Goal: Information Seeking & Learning: Learn about a topic

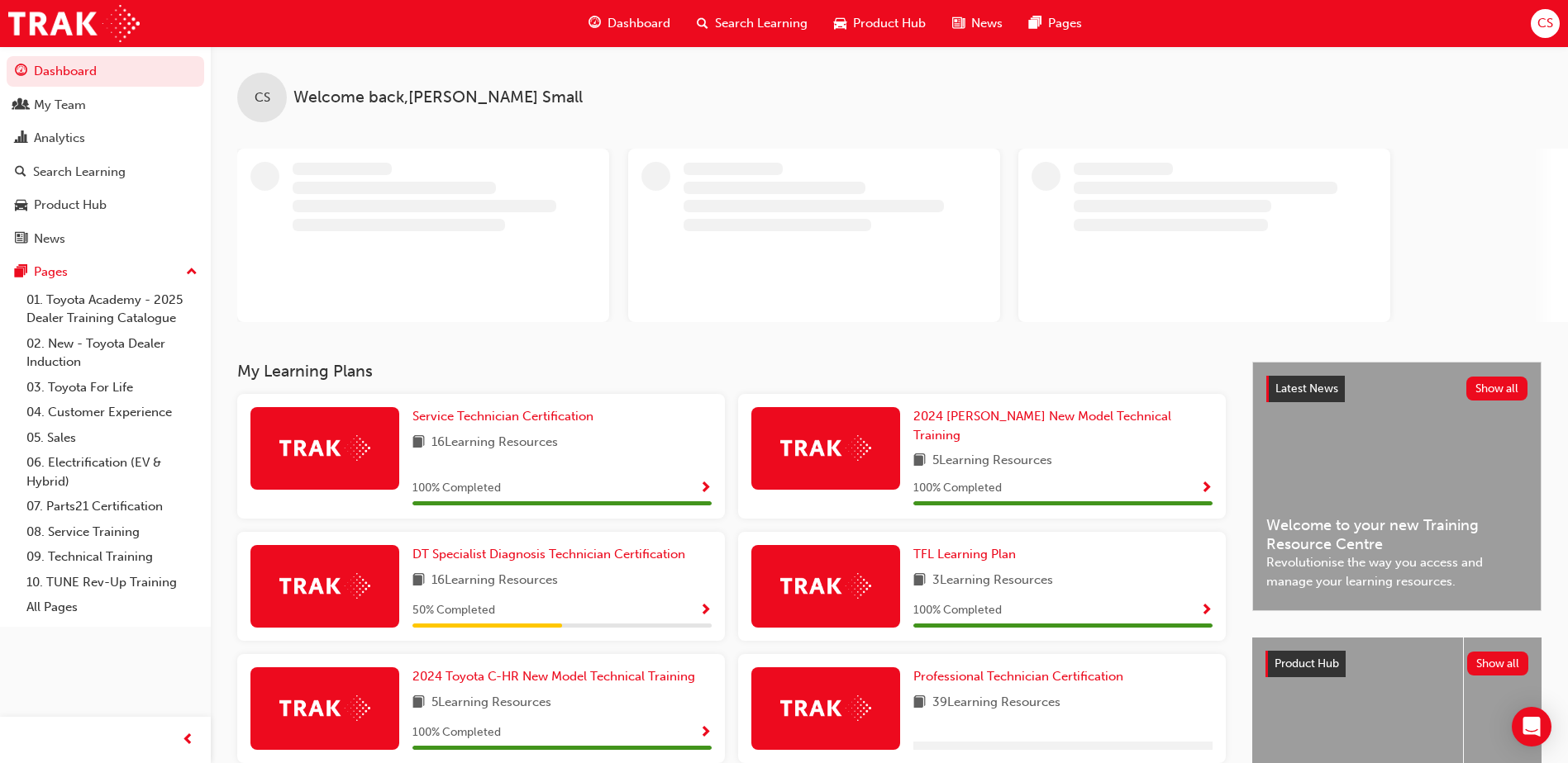
click at [758, 23] on span "Search Learning" at bounding box center [761, 23] width 92 height 19
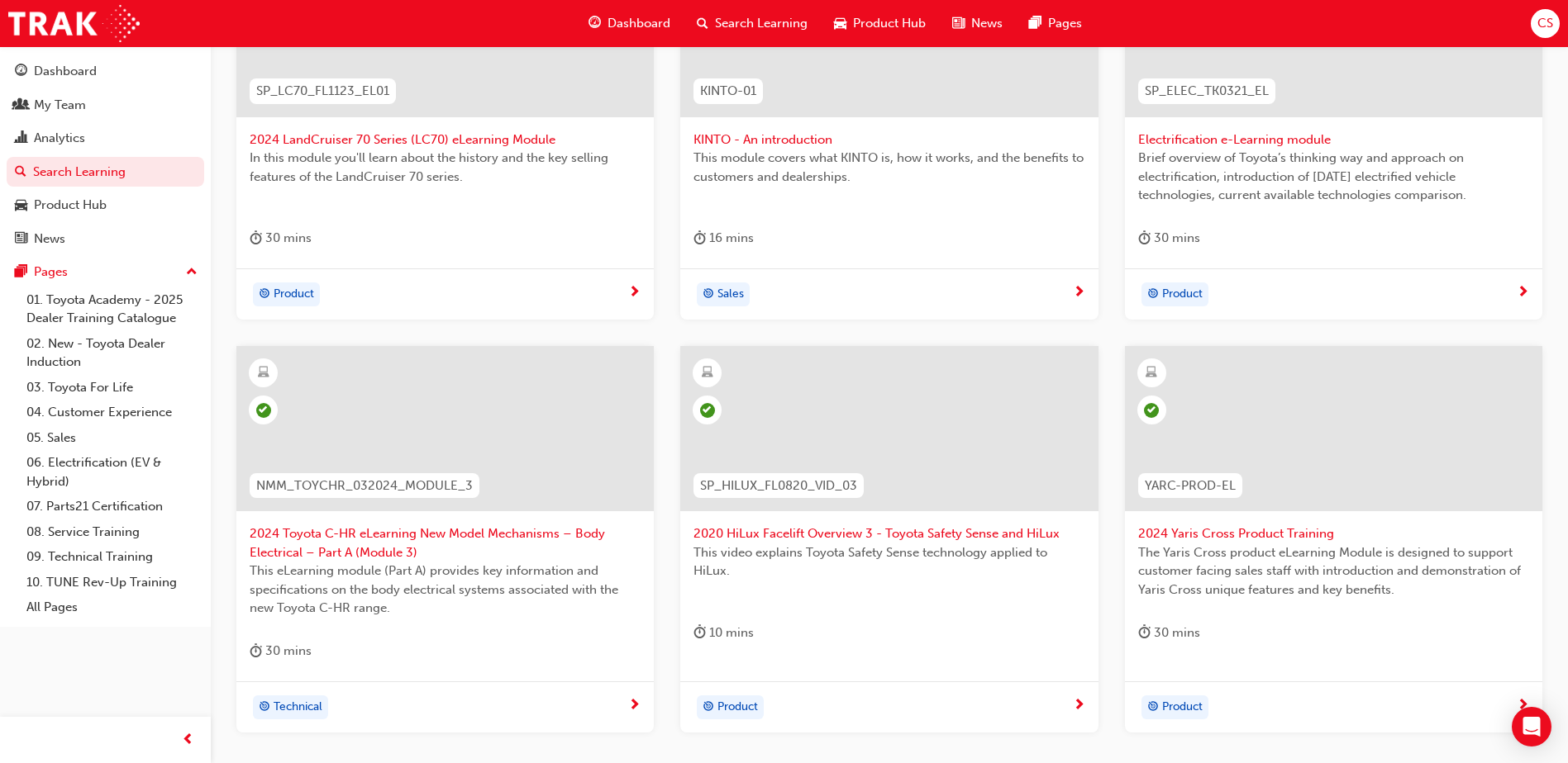
scroll to position [579, 0]
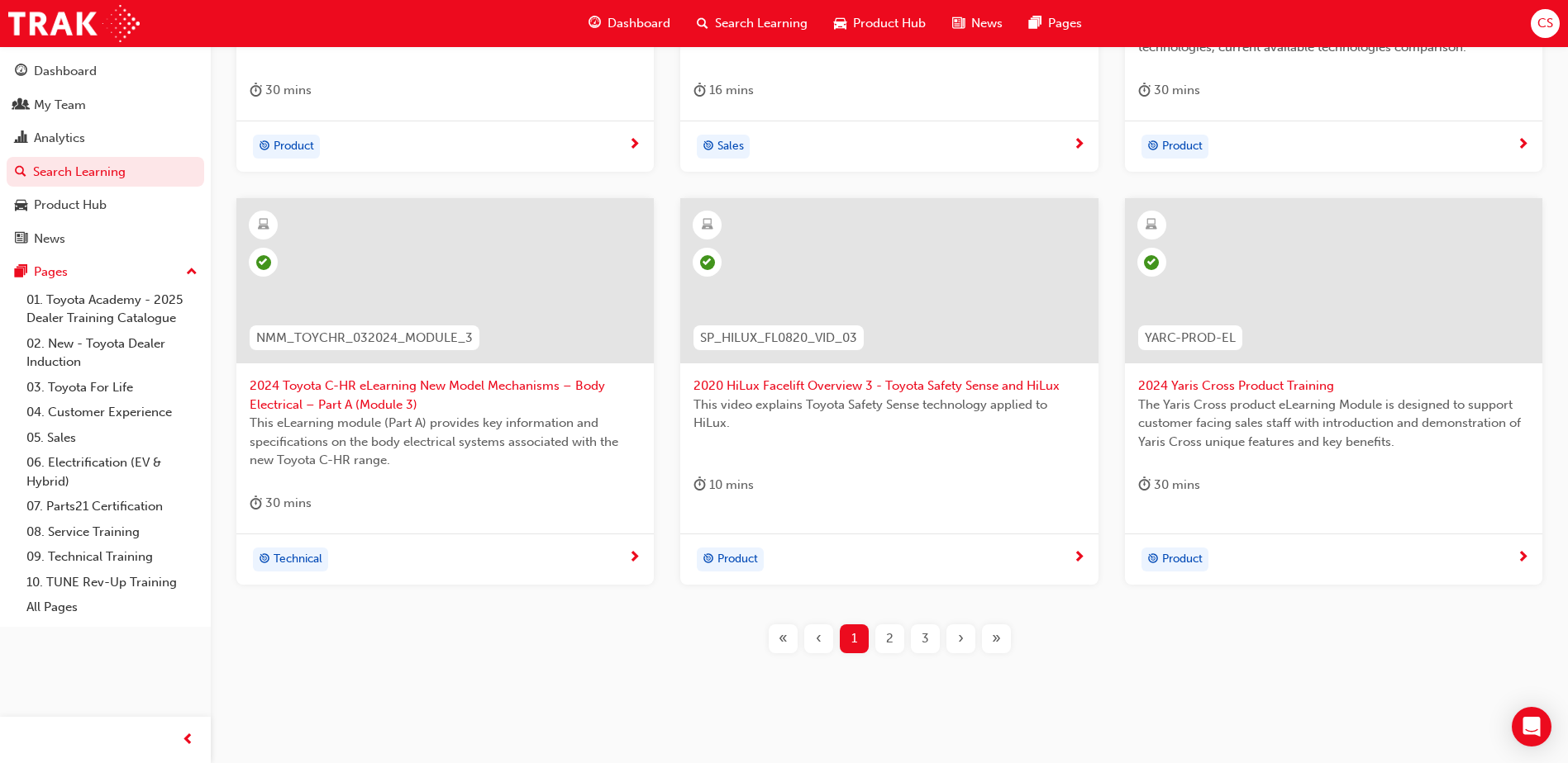
click at [924, 643] on span "3" at bounding box center [925, 638] width 7 height 19
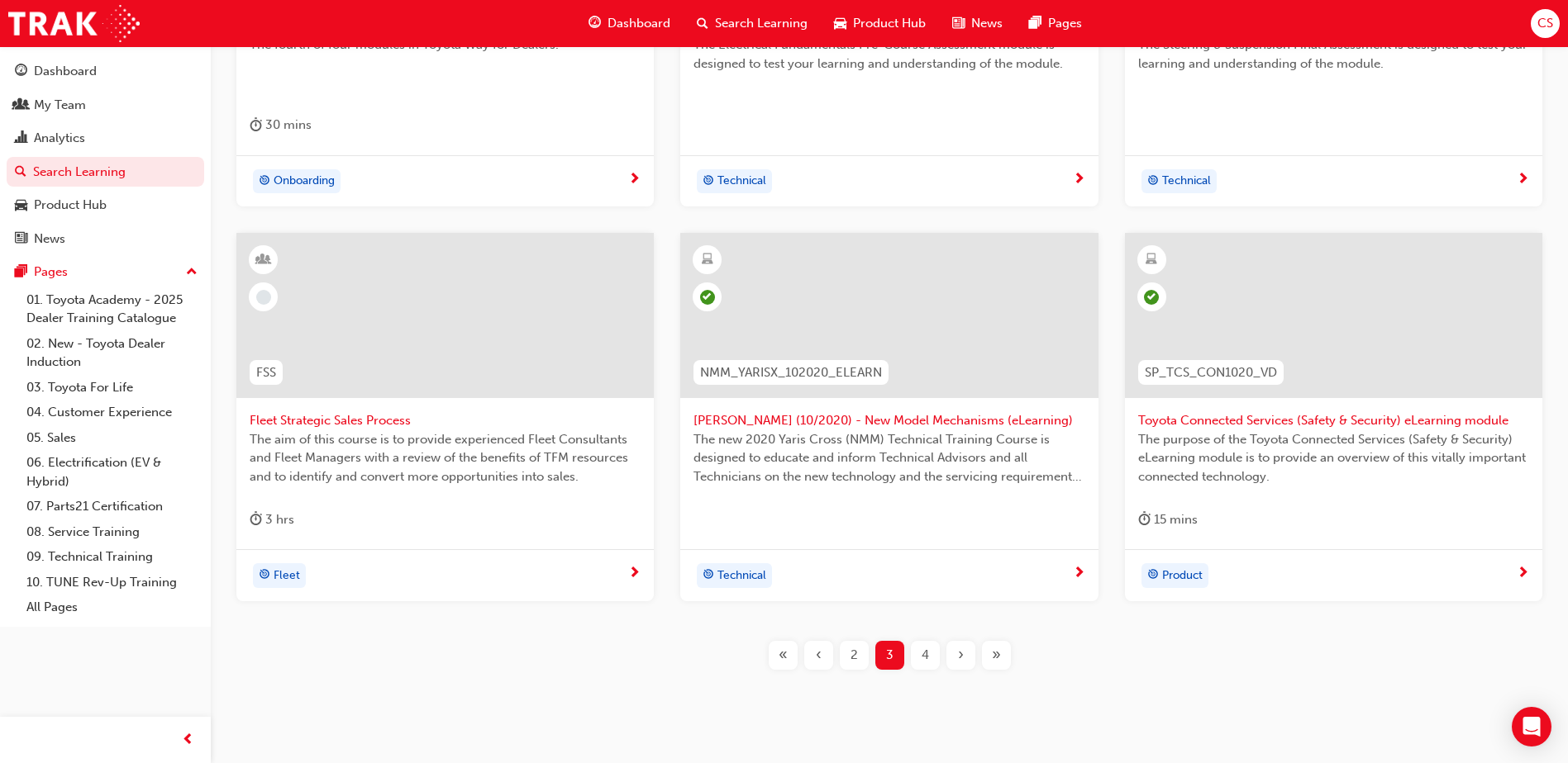
scroll to position [584, 0]
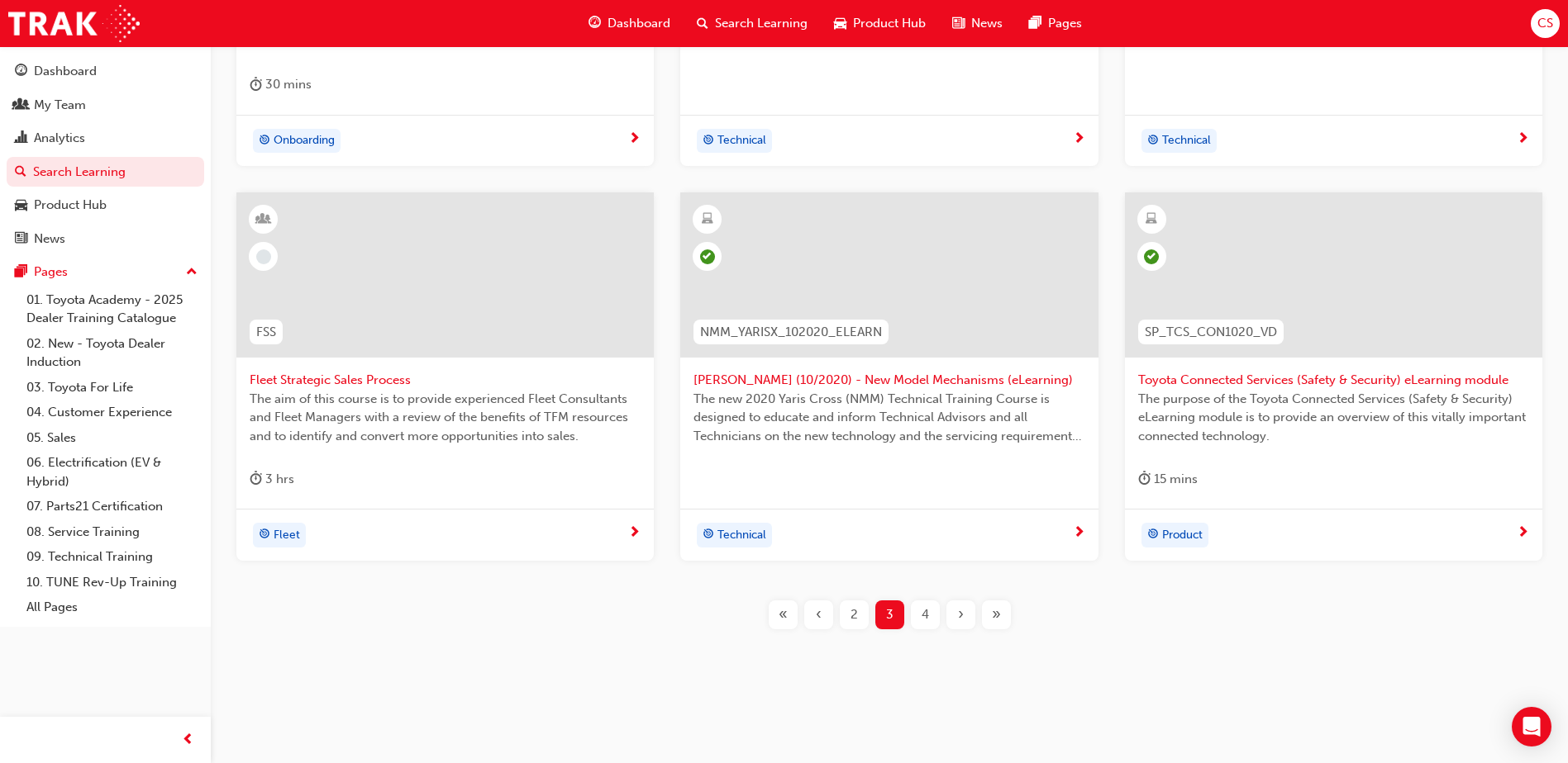
click at [924, 618] on span "4" at bounding box center [925, 614] width 7 height 19
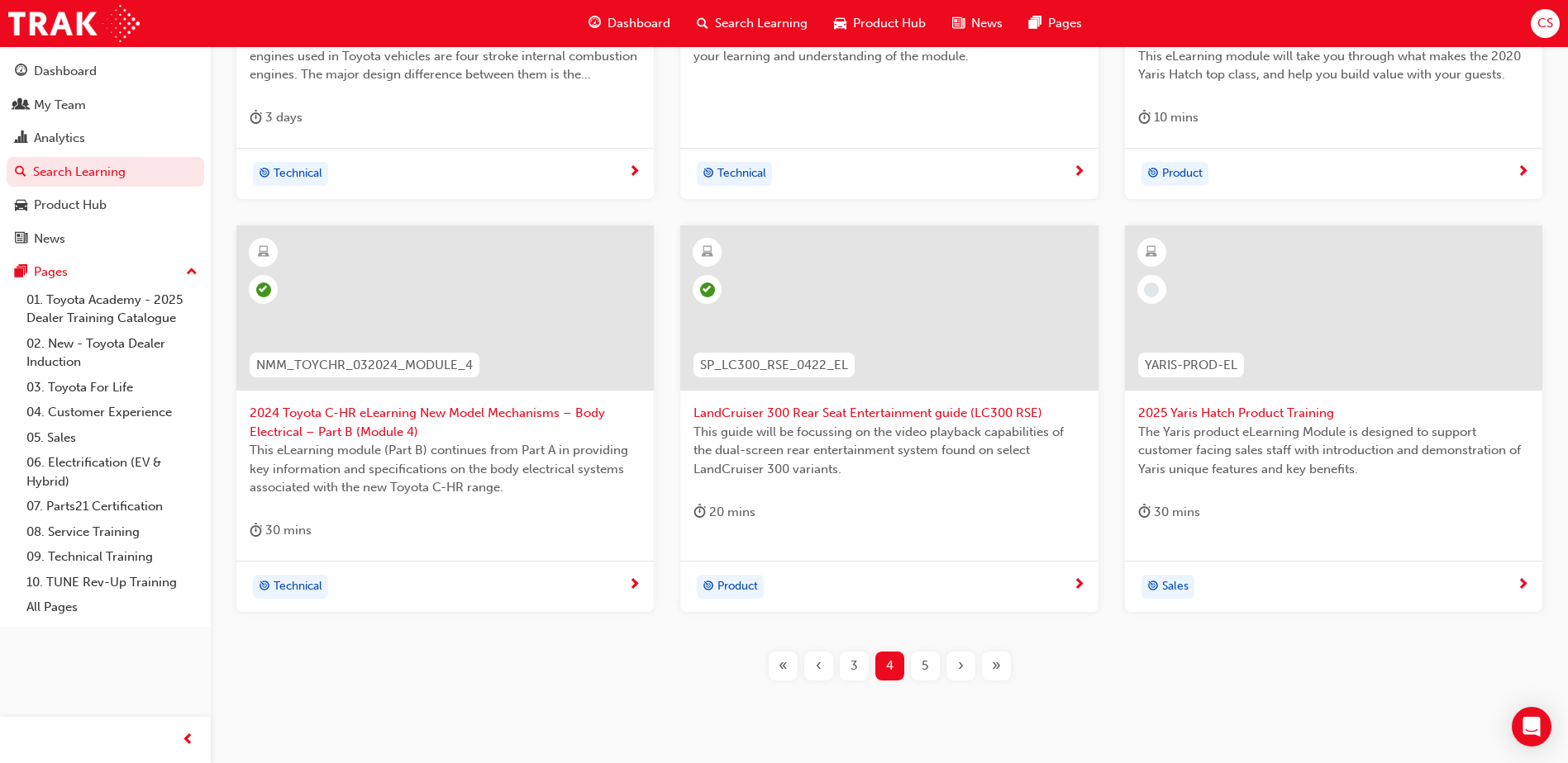
scroll to position [603, 0]
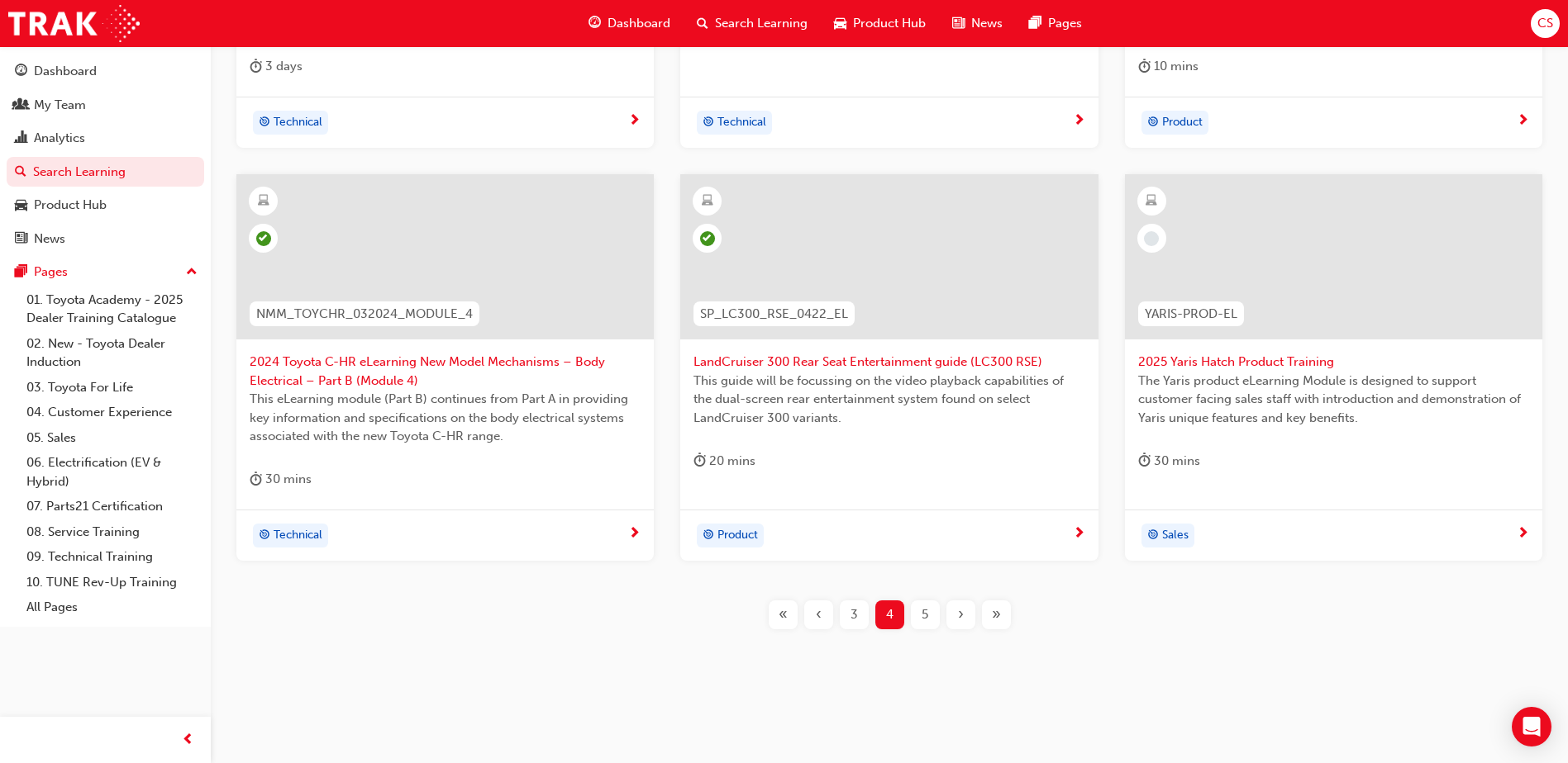
click at [1196, 362] on span "2025 Yaris Hatch Product Training" at bounding box center [1333, 362] width 391 height 19
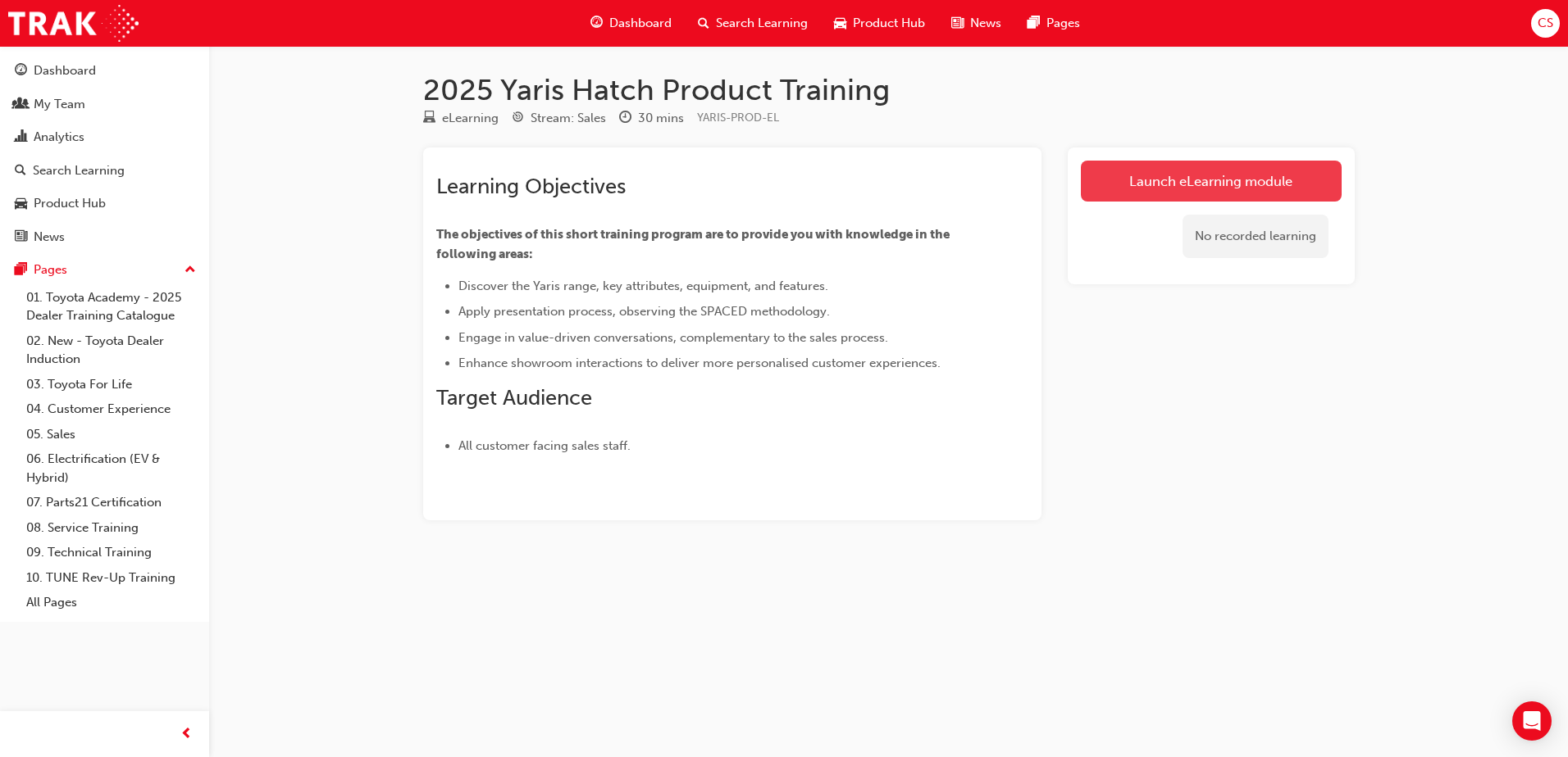
click at [1154, 179] on link "Launch eLearning module" at bounding box center [1211, 181] width 260 height 41
